Goal: Transaction & Acquisition: Obtain resource

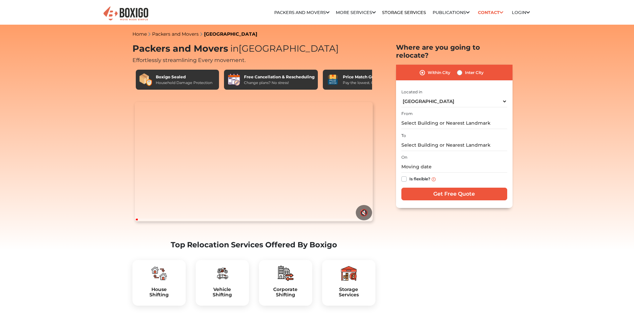
select select "[GEOGRAPHIC_DATA]"
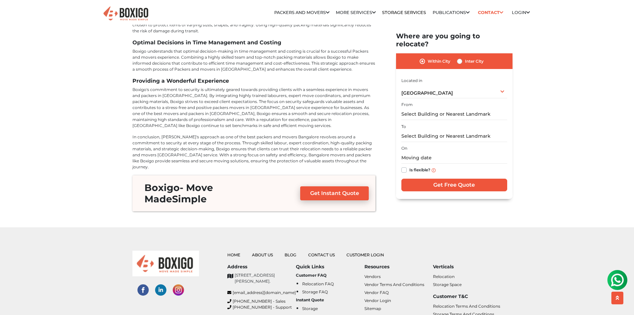
scroll to position [2667, 0]
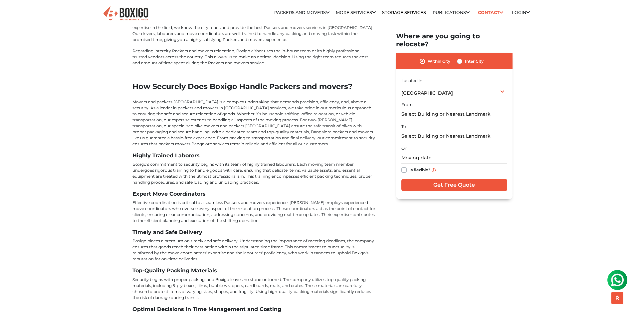
click at [468, 88] on div "[GEOGRAPHIC_DATA] Select City [GEOGRAPHIC_DATA] [GEOGRAPHIC_DATA] [GEOGRAPHIC_D…" at bounding box center [455, 91] width 106 height 14
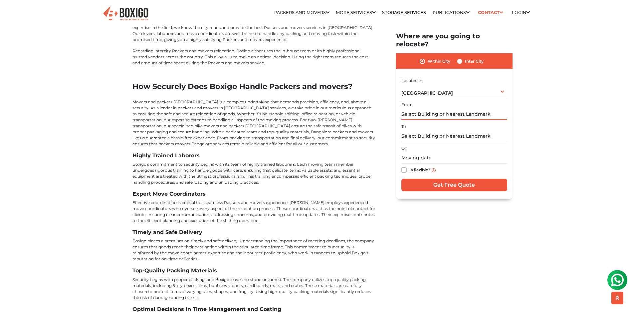
click at [419, 109] on input "text" at bounding box center [455, 115] width 106 height 12
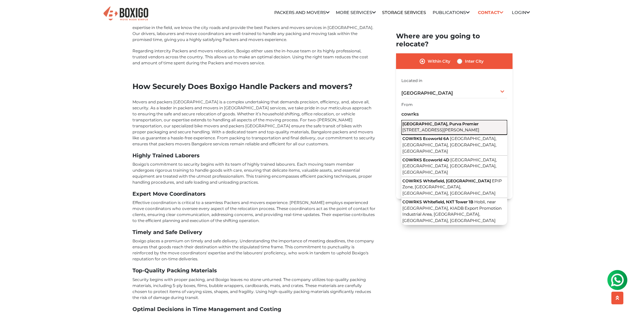
click at [439, 128] on span "[STREET_ADDRESS][PERSON_NAME]" at bounding box center [441, 130] width 77 height 5
type input "[STREET_ADDRESS][PERSON_NAME]"
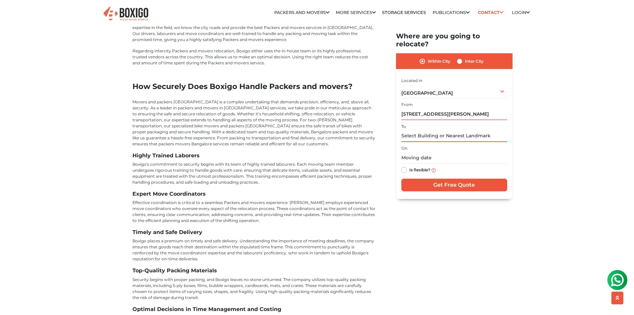
click at [439, 130] on input "text" at bounding box center [455, 136] width 106 height 12
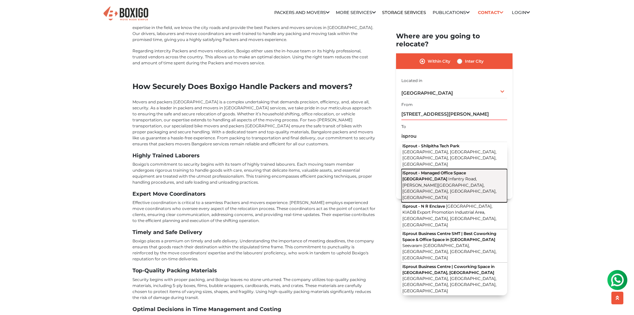
click at [451, 177] on span "Infantry Road, [PERSON_NAME][GEOGRAPHIC_DATA], [GEOGRAPHIC_DATA], [GEOGRAPHIC_D…" at bounding box center [450, 189] width 94 height 24
type input "iSprout - Managed Office Space [GEOGRAPHIC_DATA][PERSON_NAME], [GEOGRAPHIC_DATA…"
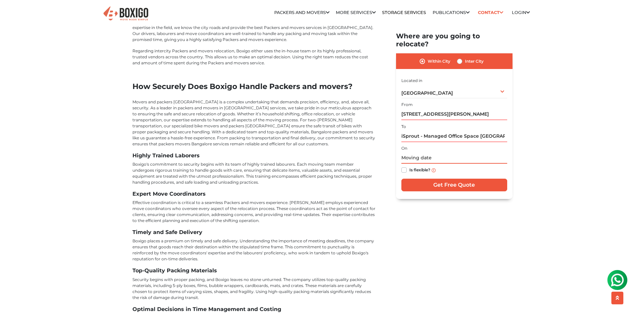
click at [425, 154] on input "text" at bounding box center [455, 158] width 106 height 12
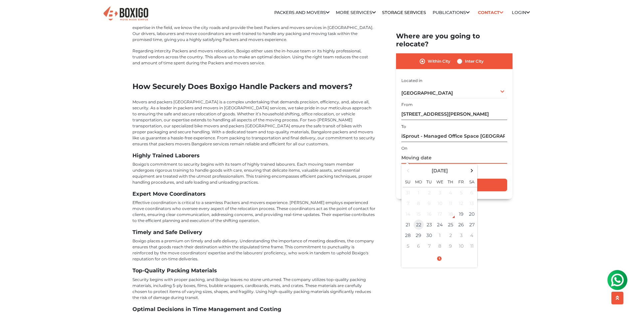
click at [419, 219] on td "22" at bounding box center [419, 224] width 11 height 11
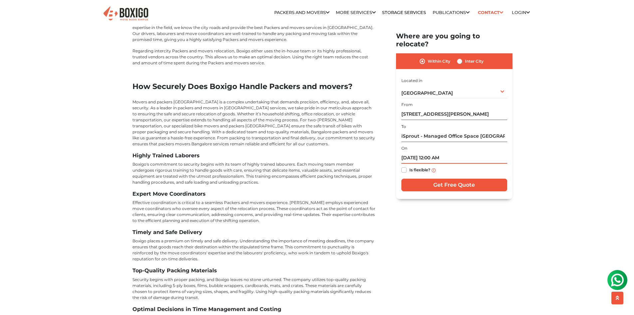
click at [441, 152] on input "[DATE] 12:00 AM" at bounding box center [455, 158] width 106 height 12
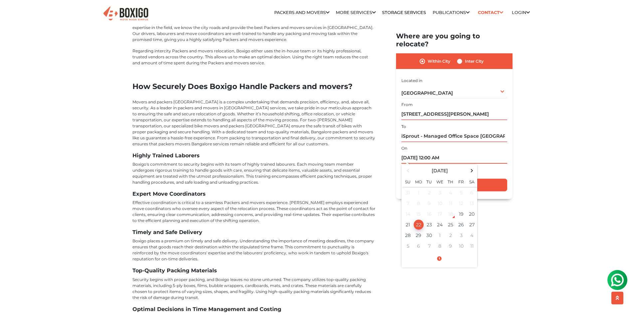
click at [442, 253] on span at bounding box center [439, 259] width 73 height 12
click at [471, 202] on button "AM" at bounding box center [466, 208] width 13 height 13
click at [448, 221] on span at bounding box center [448, 227] width 13 height 13
click at [448, 184] on span at bounding box center [448, 190] width 13 height 13
click at [414, 221] on span at bounding box center [411, 227] width 13 height 13
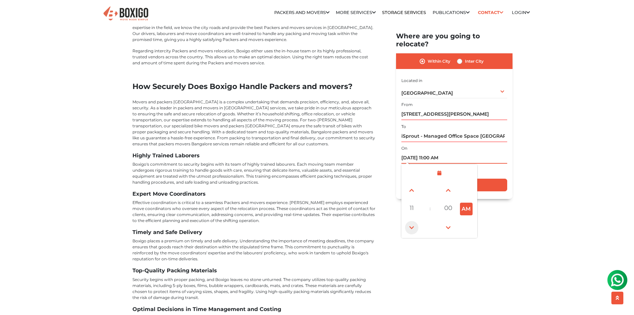
click at [414, 221] on span at bounding box center [411, 227] width 13 height 13
click at [410, 184] on span at bounding box center [411, 190] width 13 height 13
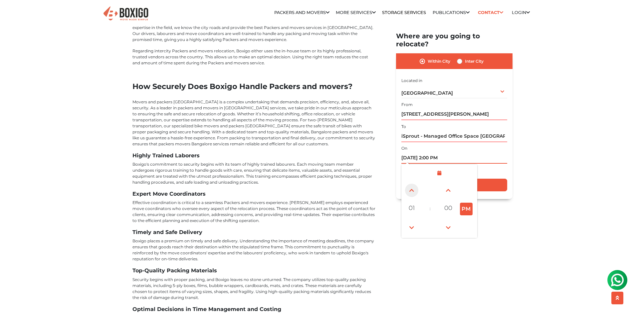
click at [410, 184] on span at bounding box center [411, 190] width 13 height 13
click at [412, 221] on span at bounding box center [411, 227] width 13 height 13
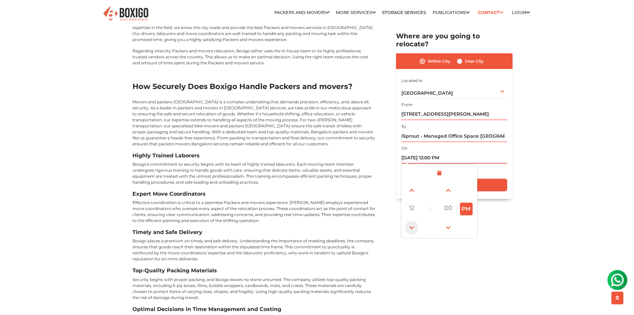
type input "[DATE] 11:00 AM"
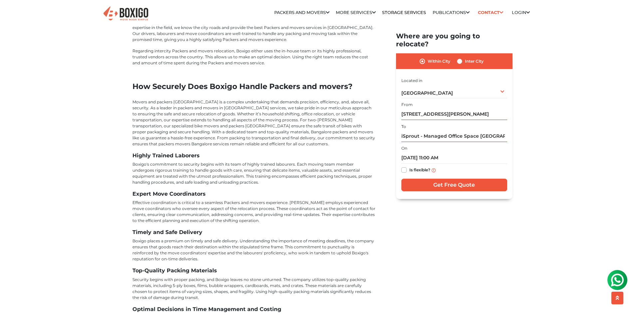
click at [410, 166] on label "Is flexible?" at bounding box center [420, 169] width 21 height 7
click at [406, 166] on input "Is flexible?" at bounding box center [404, 169] width 5 height 7
checkbox input "true"
click at [454, 179] on input "Get Free Quote" at bounding box center [455, 185] width 106 height 13
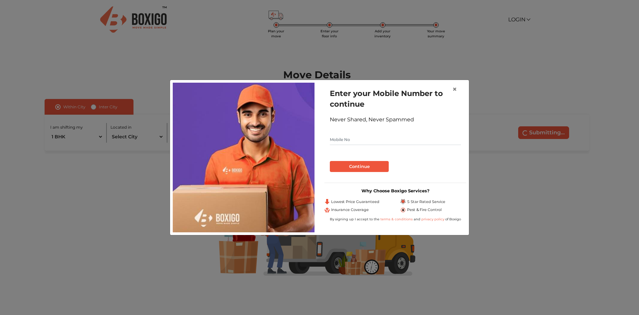
click at [360, 141] on input "text" at bounding box center [395, 139] width 131 height 11
type input "9844601314"
click at [330, 161] on button "Continue" at bounding box center [359, 166] width 59 height 11
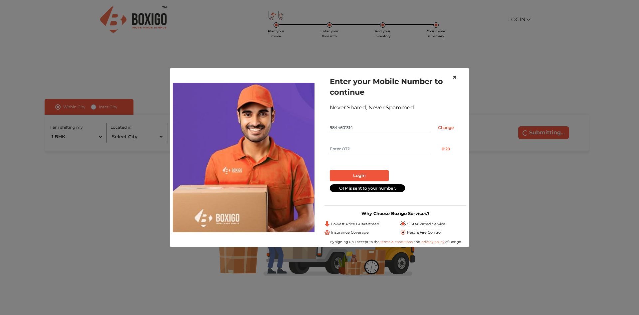
click at [455, 76] on span "×" at bounding box center [455, 77] width 5 height 10
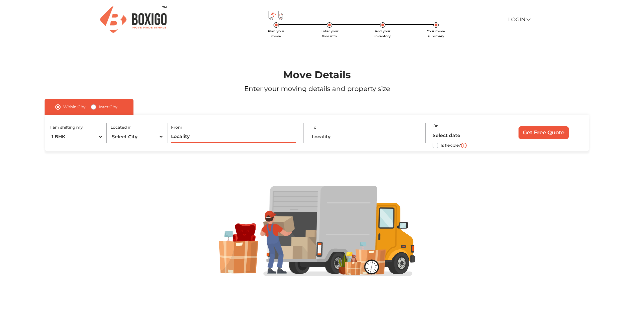
click at [216, 141] on input "text" at bounding box center [233, 137] width 125 height 12
click at [84, 136] on select "1 BHK 2 BHK 3 BHK 3 + BHK FEW ITEMS" at bounding box center [76, 137] width 53 height 12
drag, startPoint x: 145, startPoint y: 170, endPoint x: 172, endPoint y: 139, distance: 40.8
click at [145, 170] on div at bounding box center [317, 231] width 594 height 160
